Goal: Task Accomplishment & Management: Manage account settings

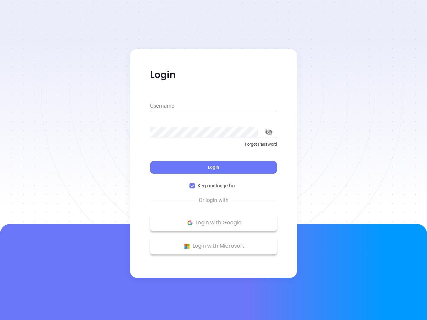
click at [214, 160] on div "Login" at bounding box center [213, 163] width 127 height 21
click at [214, 106] on input "Username" at bounding box center [213, 106] width 127 height 11
click at [269, 132] on icon "toggle password visibility" at bounding box center [268, 132] width 7 height 6
click at [214, 168] on span "Login" at bounding box center [213, 168] width 11 height 6
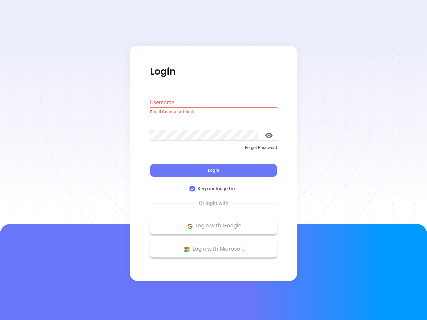
click at [214, 186] on span "Keep me logged in" at bounding box center [216, 189] width 43 height 7
click at [195, 187] on input "Keep me logged in" at bounding box center [192, 189] width 5 height 5
checkbox input "false"
click at [214, 223] on p "Login with Google" at bounding box center [214, 226] width 120 height 10
click at [214, 246] on p "Login with Microsoft" at bounding box center [214, 250] width 120 height 10
